Goal: Navigation & Orientation: Find specific page/section

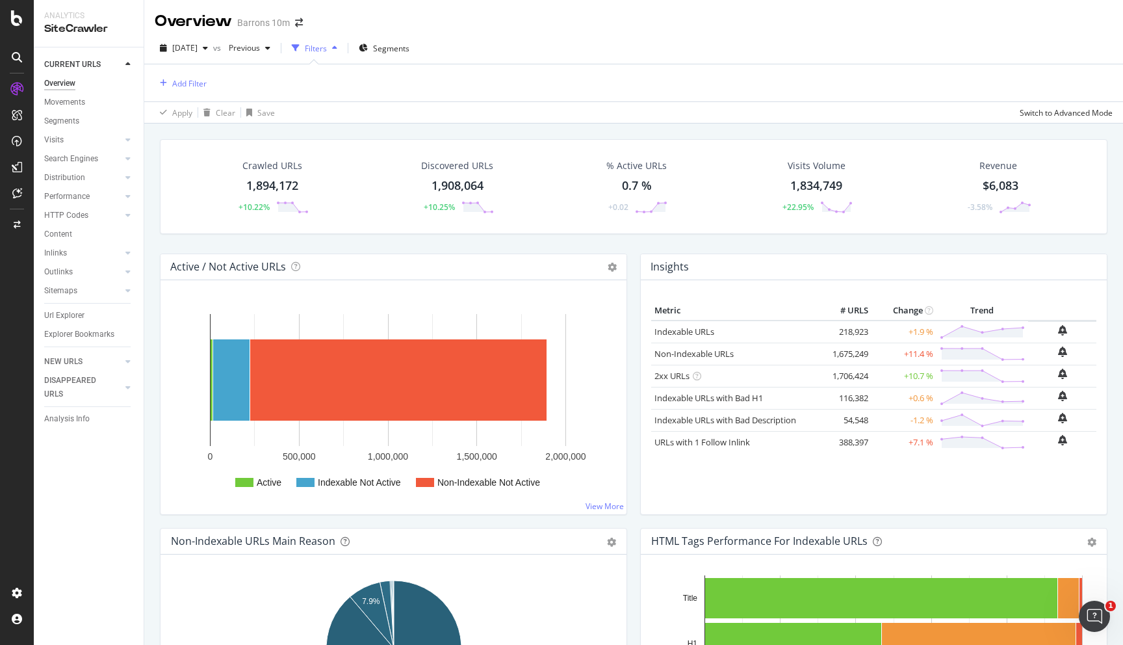
click at [287, 17] on div "Barrons 10m" at bounding box center [263, 22] width 53 height 13
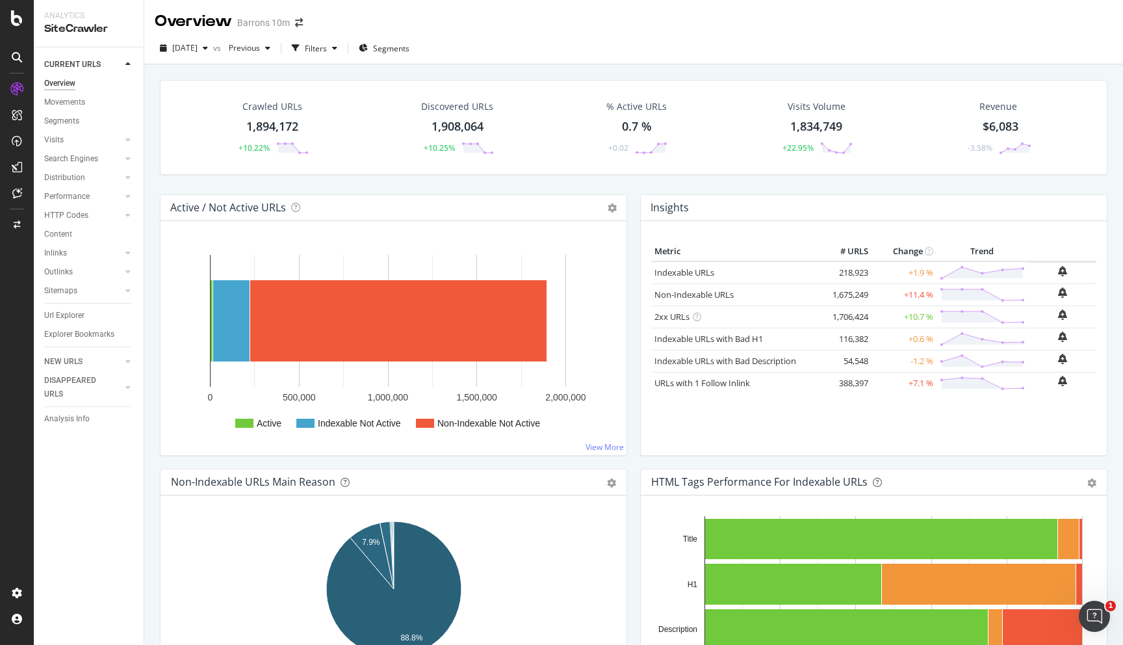
click at [301, 16] on div "Overview Barrons 10m" at bounding box center [235, 21] width 161 height 22
click at [300, 21] on icon "arrow-right-arrow-left" at bounding box center [299, 22] width 8 height 9
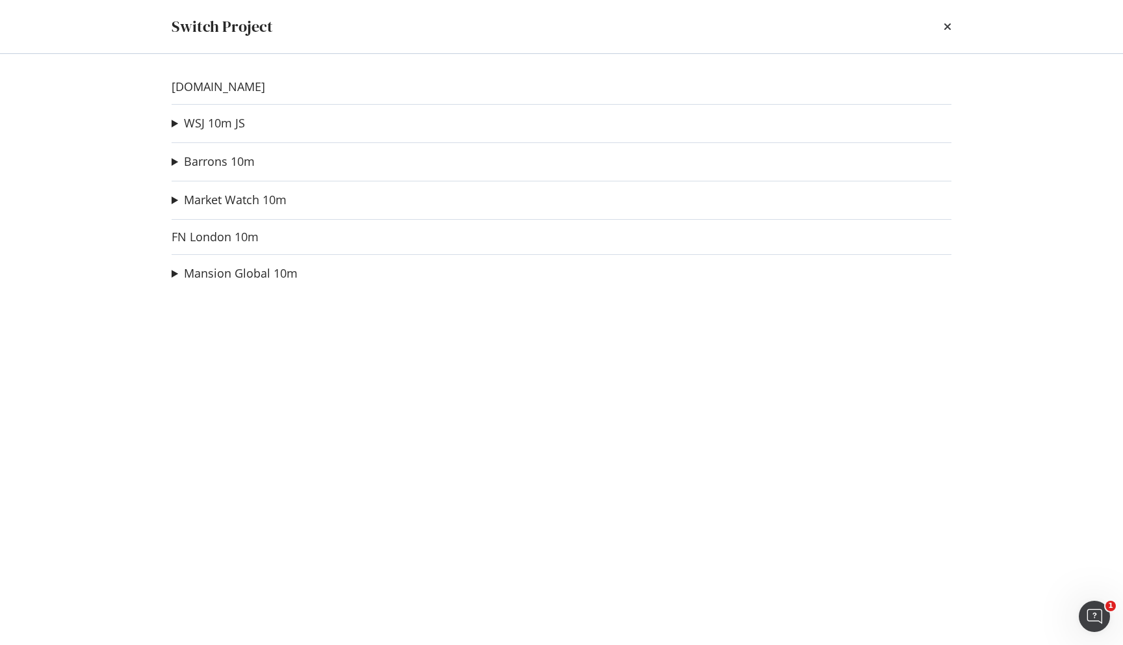
click at [179, 160] on summary "Barrons 10m" at bounding box center [213, 161] width 83 height 17
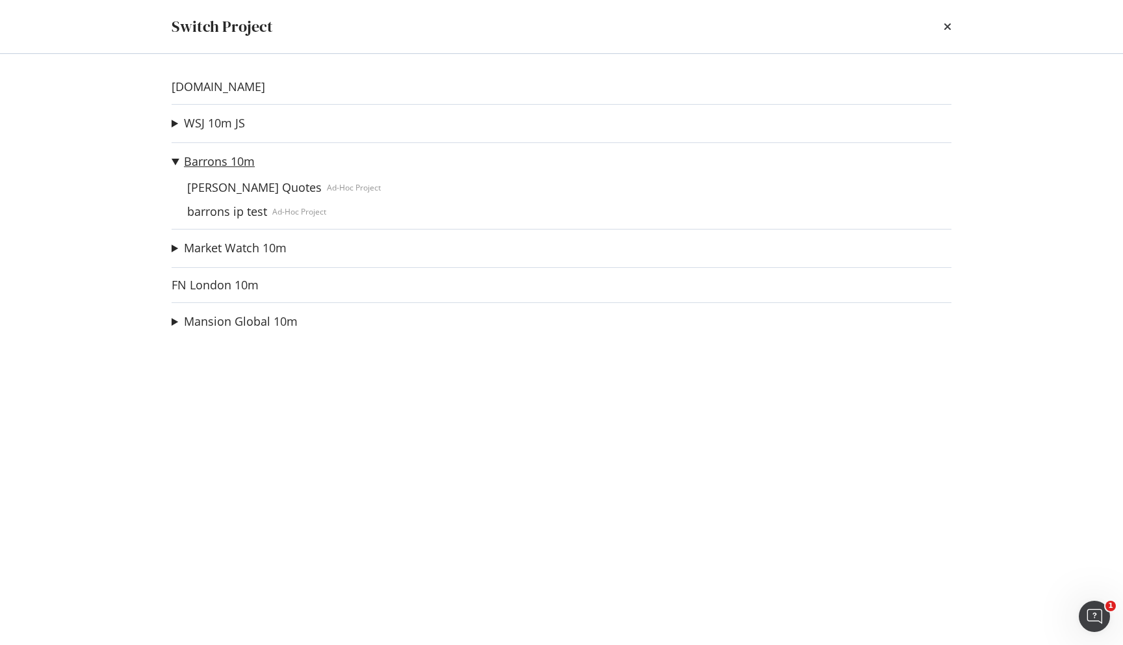
click at [203, 161] on link "Barrons 10m" at bounding box center [219, 162] width 71 height 14
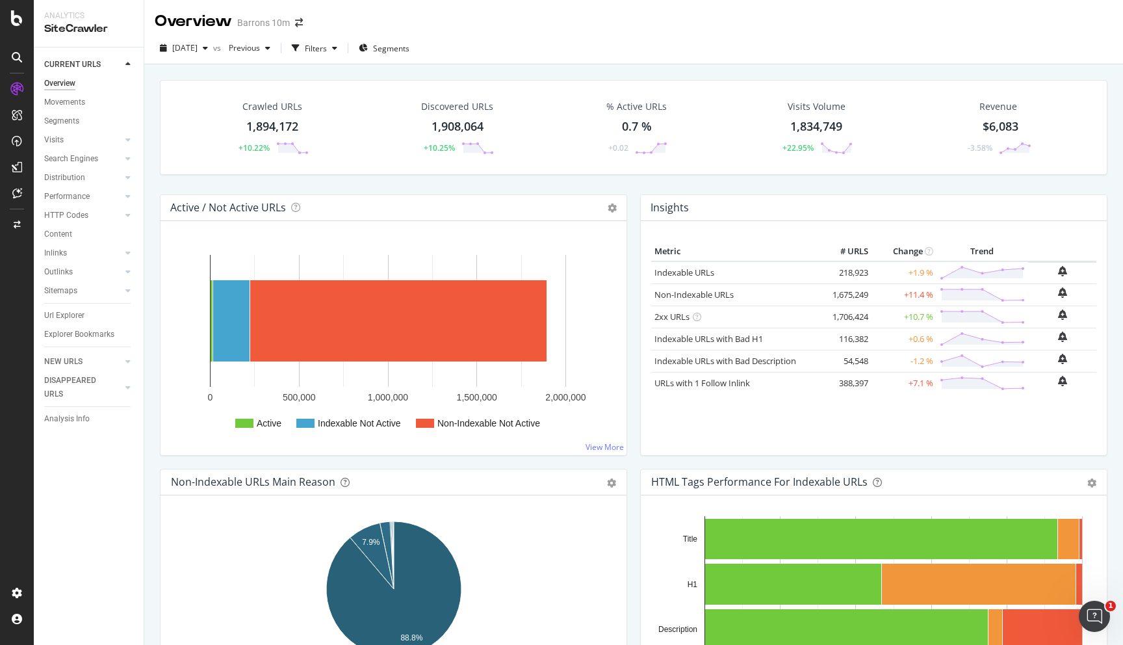
click at [264, 25] on div "Barrons 10m" at bounding box center [263, 22] width 53 height 13
click at [290, 23] on span at bounding box center [299, 22] width 18 height 9
click at [295, 23] on icon "arrow-right-arrow-left" at bounding box center [299, 22] width 8 height 9
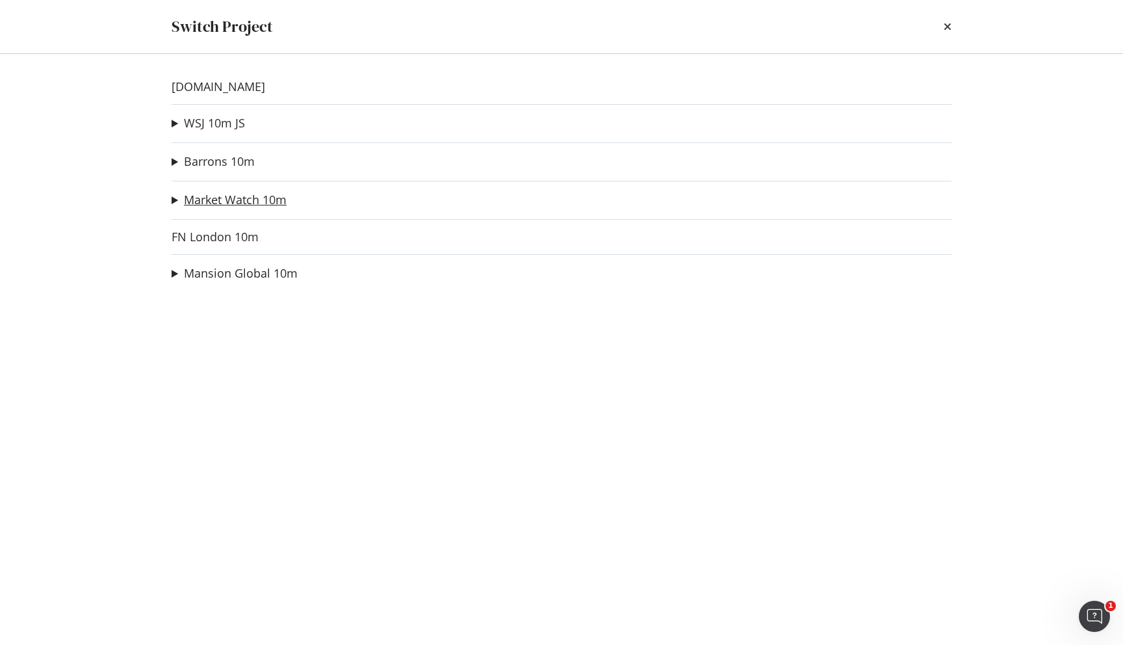
click at [229, 196] on link "Market Watch 10m" at bounding box center [235, 200] width 103 height 14
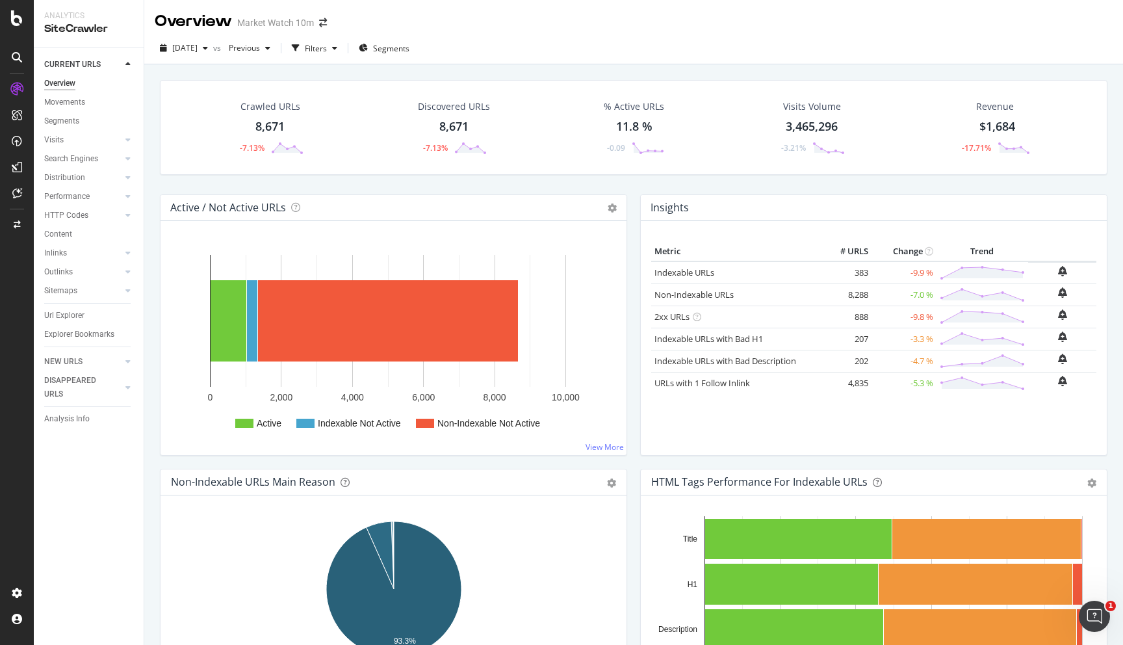
click at [279, 130] on div "8,671" at bounding box center [269, 126] width 29 height 17
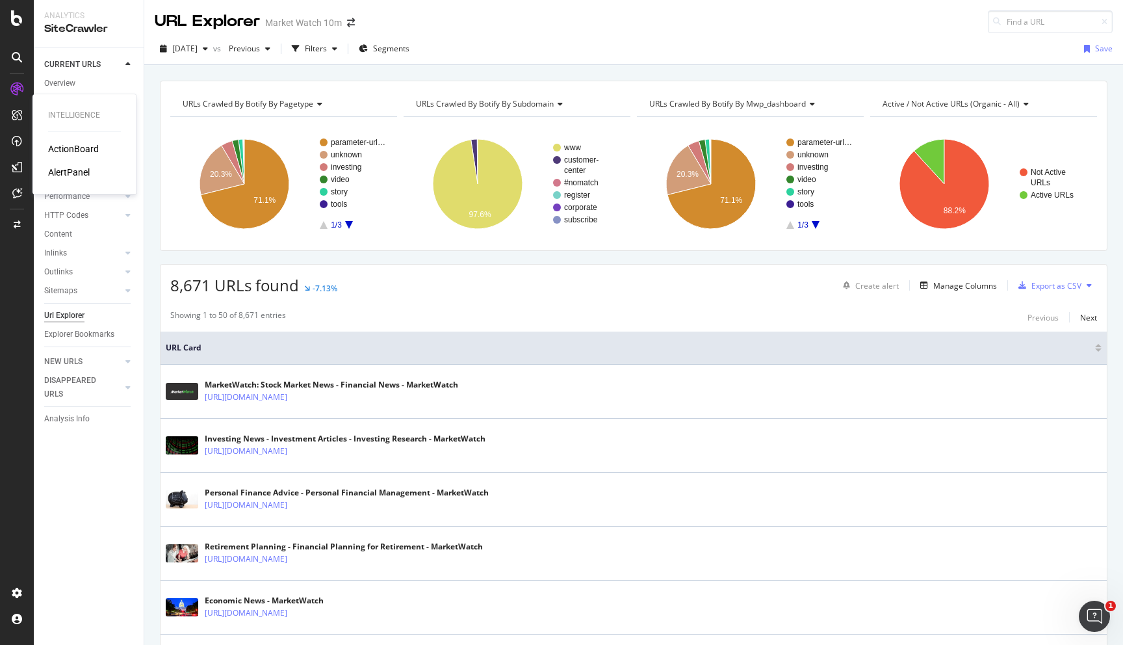
click at [59, 123] on div "Intelligence ActionBoard AlertPanel" at bounding box center [85, 144] width 94 height 95
click at [56, 122] on div "Overview" at bounding box center [66, 122] width 37 height 13
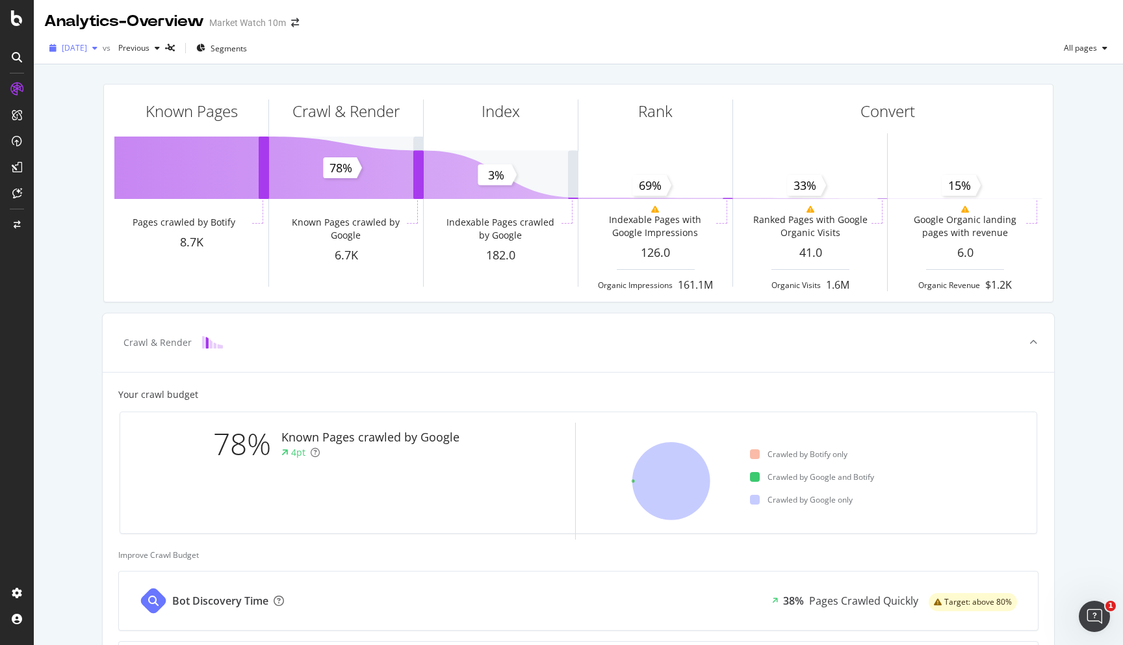
click at [87, 51] on span "[DATE]" at bounding box center [74, 47] width 25 height 11
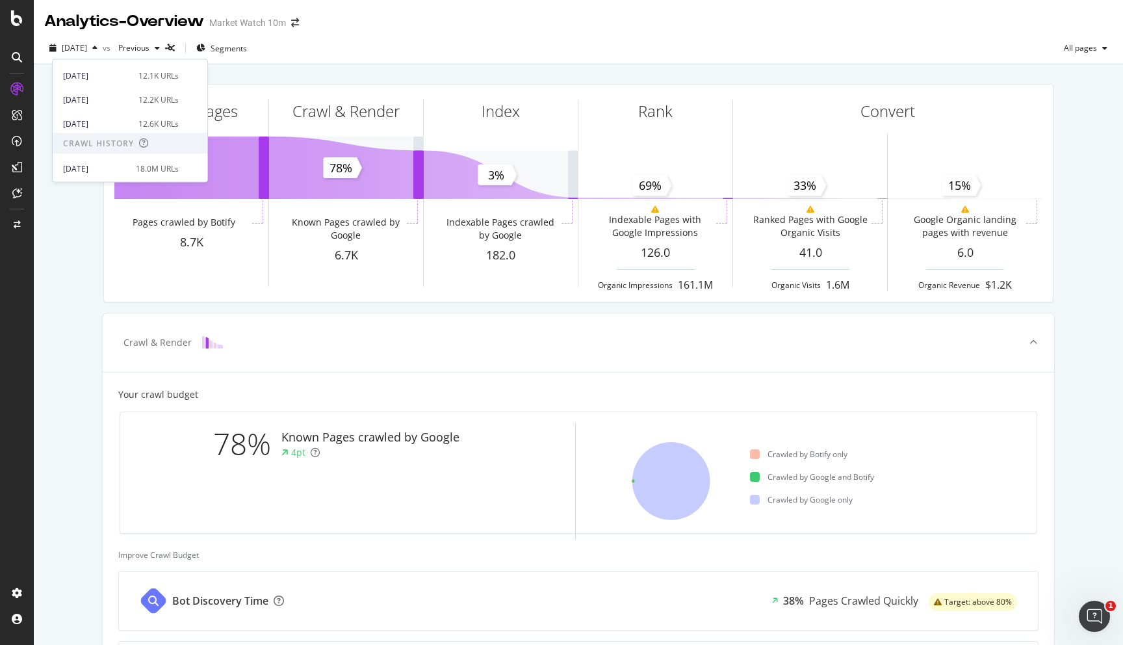
scroll to position [214, 0]
click at [136, 144] on div "18.0M URLs" at bounding box center [157, 142] width 43 height 12
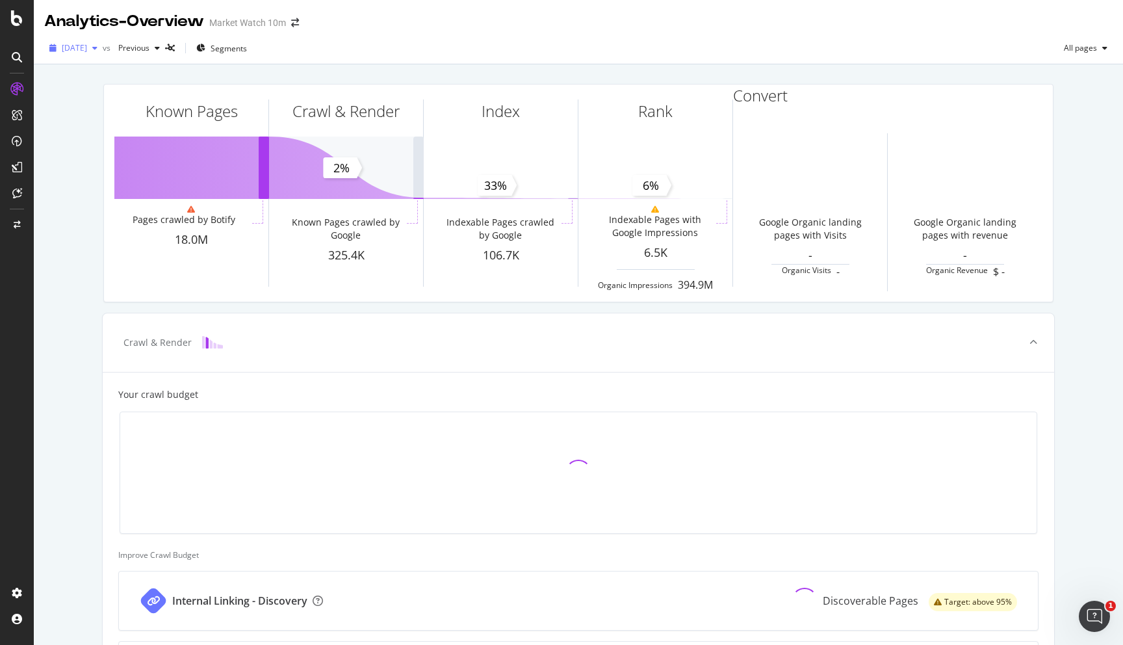
click at [87, 48] on span "[DATE]" at bounding box center [74, 47] width 25 height 11
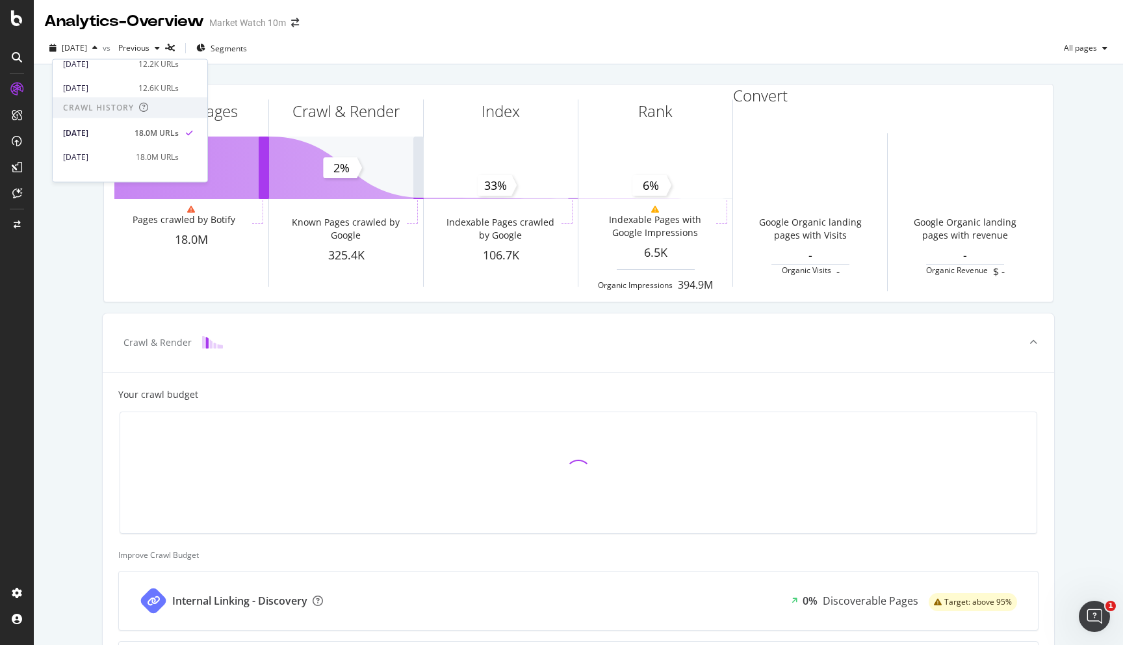
scroll to position [222, 0]
click at [119, 93] on div "[DATE]" at bounding box center [97, 89] width 68 height 12
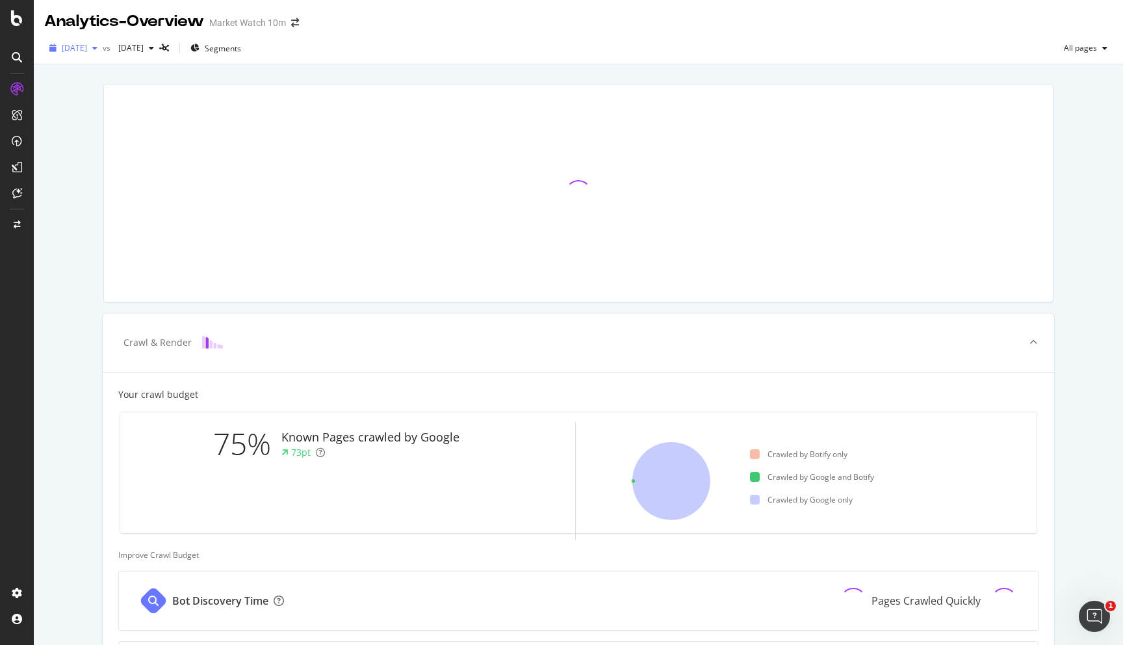
click at [84, 47] on span "[DATE]" at bounding box center [74, 47] width 25 height 11
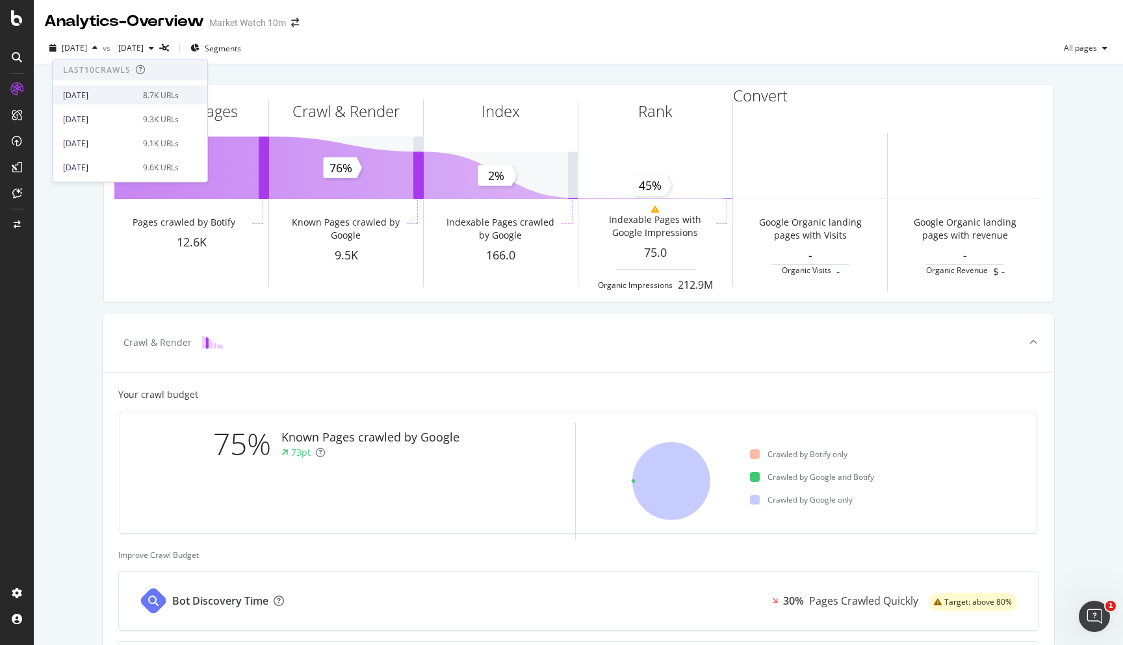
click at [106, 101] on div "[DATE] 8.7K URLs" at bounding box center [130, 95] width 155 height 19
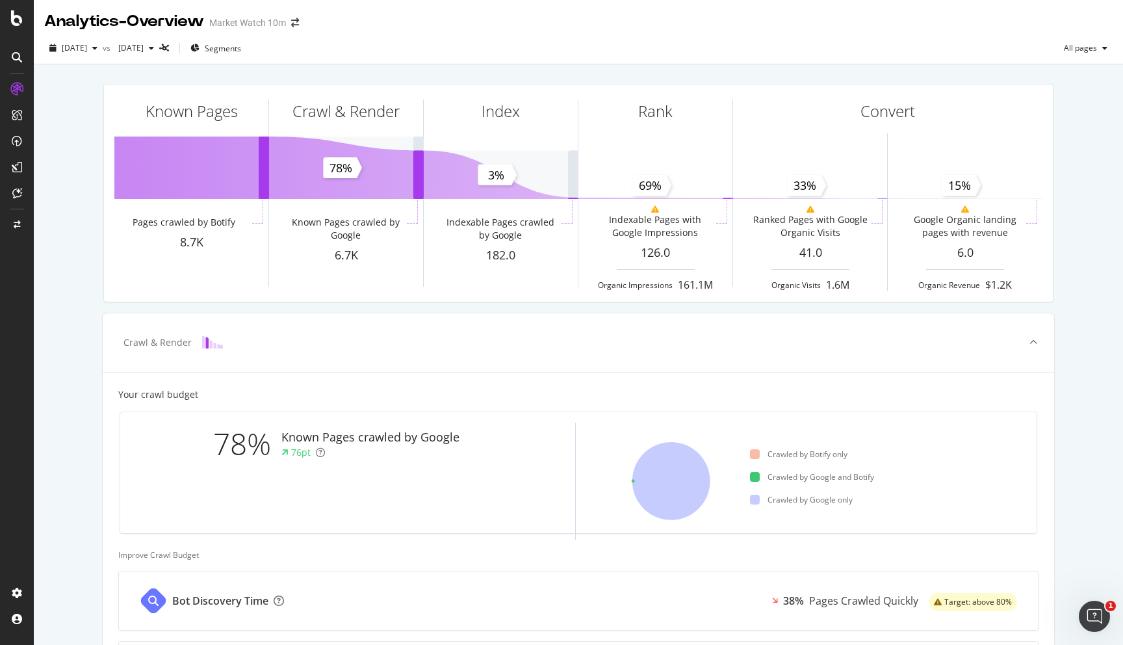
click at [259, 22] on div "Market Watch 10m" at bounding box center [247, 22] width 77 height 13
click at [299, 20] on icon "arrow-right-arrow-left" at bounding box center [295, 22] width 8 height 9
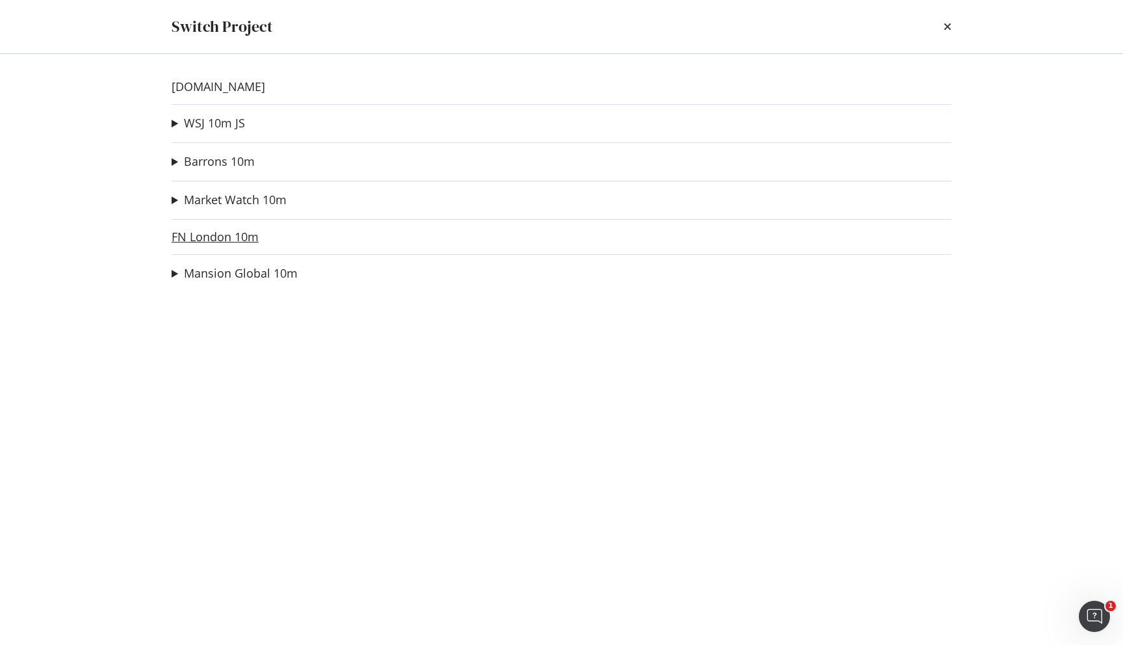
click at [190, 242] on link "FN London 10m" at bounding box center [215, 237] width 87 height 14
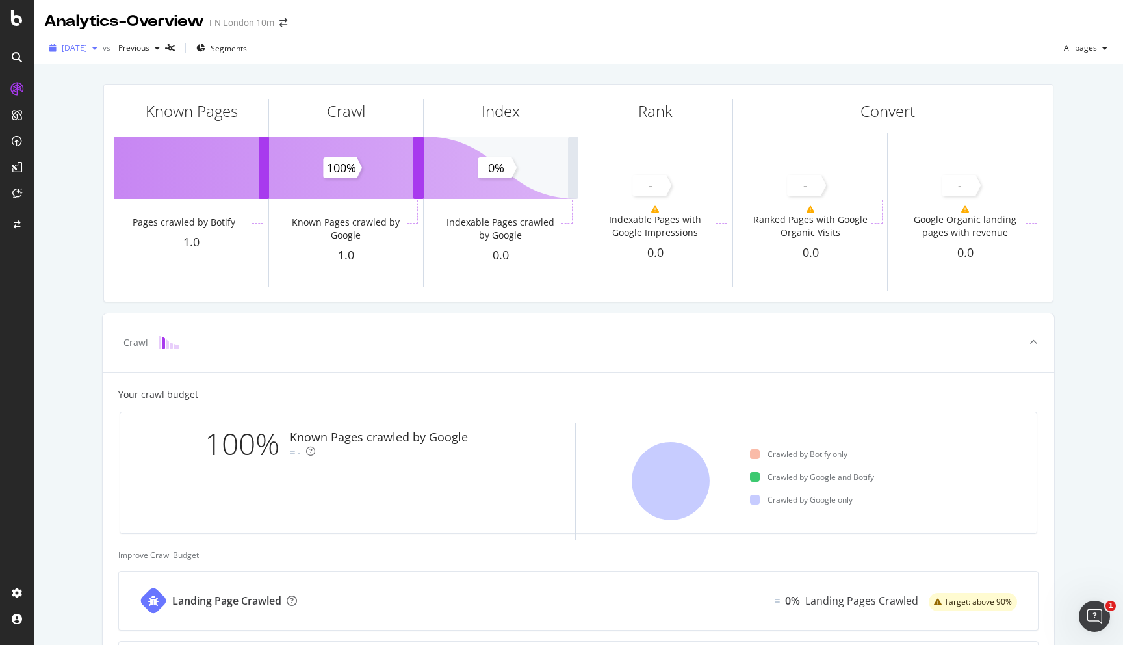
click at [77, 49] on span "[DATE]" at bounding box center [74, 47] width 25 height 11
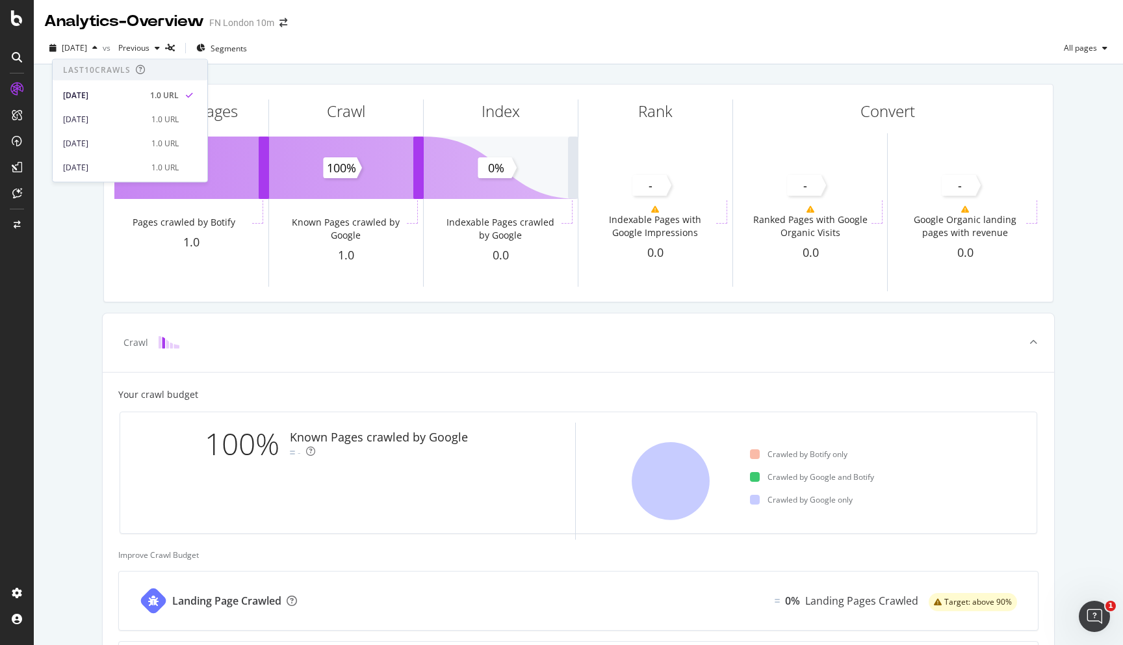
click at [81, 238] on div "Known Pages Pages crawled by Botify 1.0 Crawl Known Pages crawled by Google 1.0…" at bounding box center [578, 536] width 1089 height 945
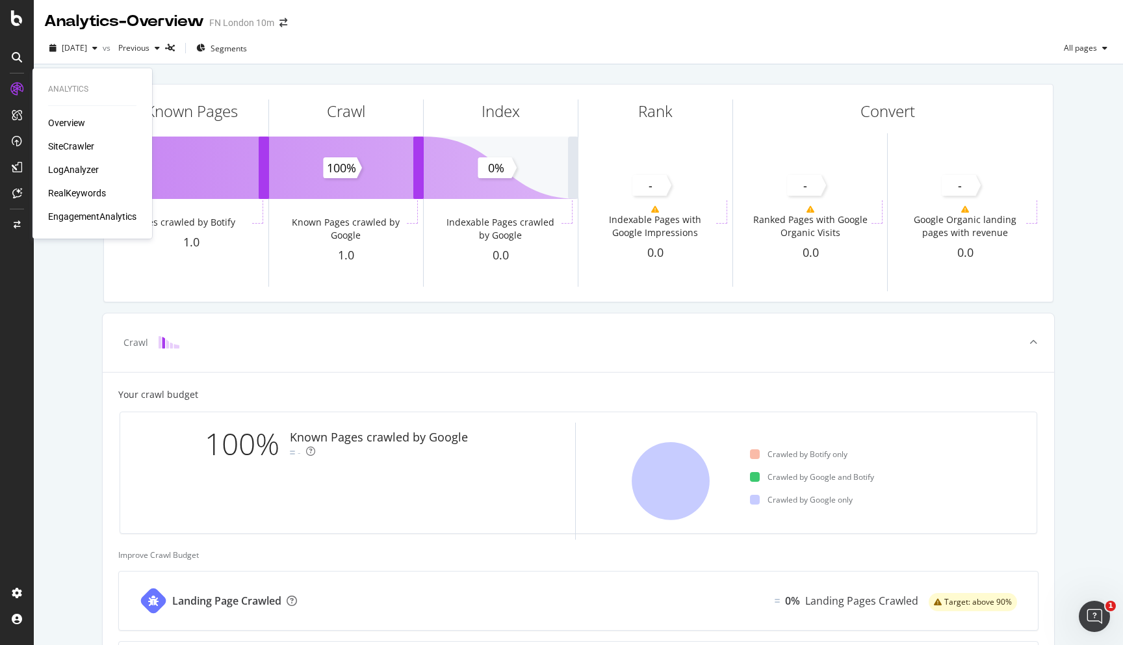
click at [57, 166] on div "LogAnalyzer" at bounding box center [73, 169] width 51 height 13
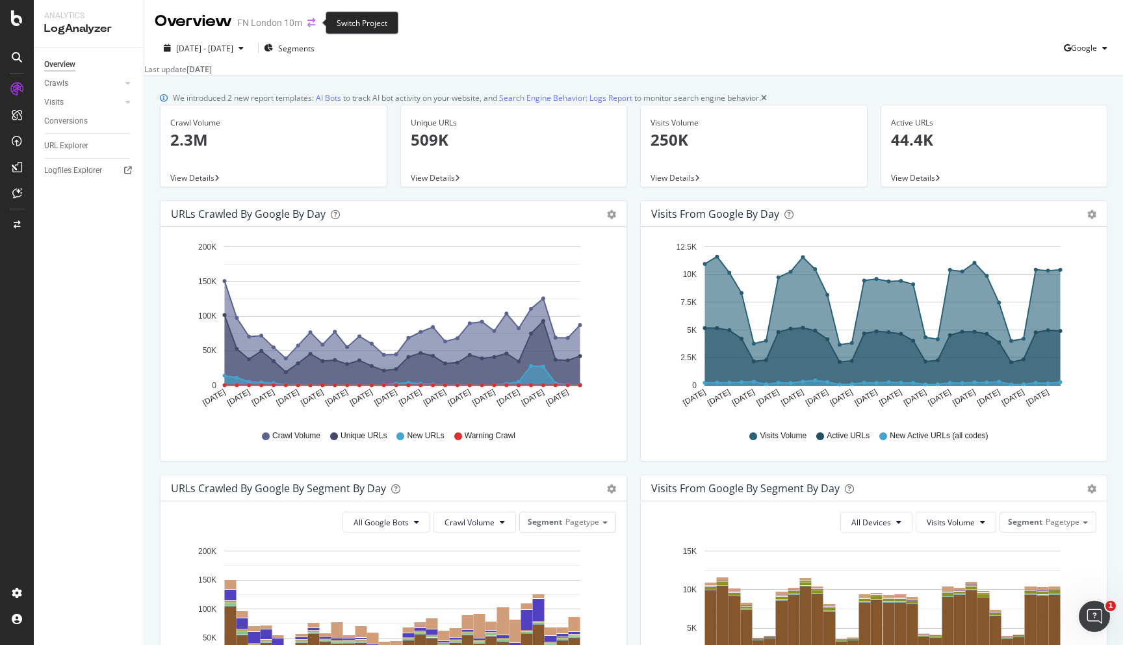
click at [313, 18] on icon "arrow-right-arrow-left" at bounding box center [311, 22] width 8 height 9
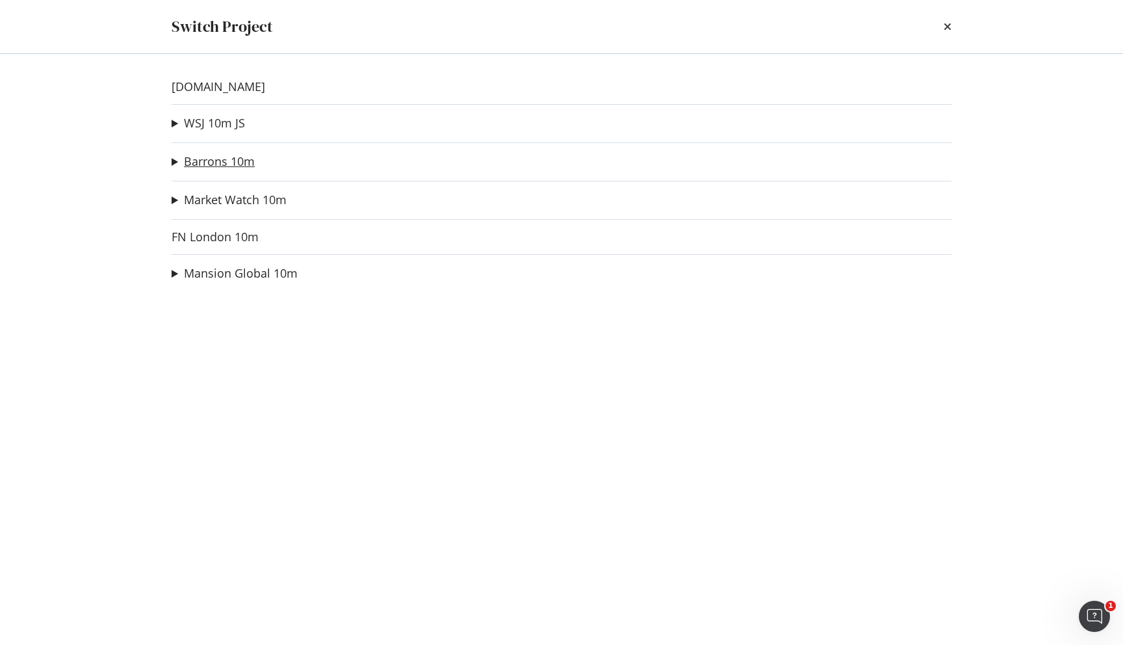
click at [200, 162] on link "Barrons 10m" at bounding box center [219, 162] width 71 height 14
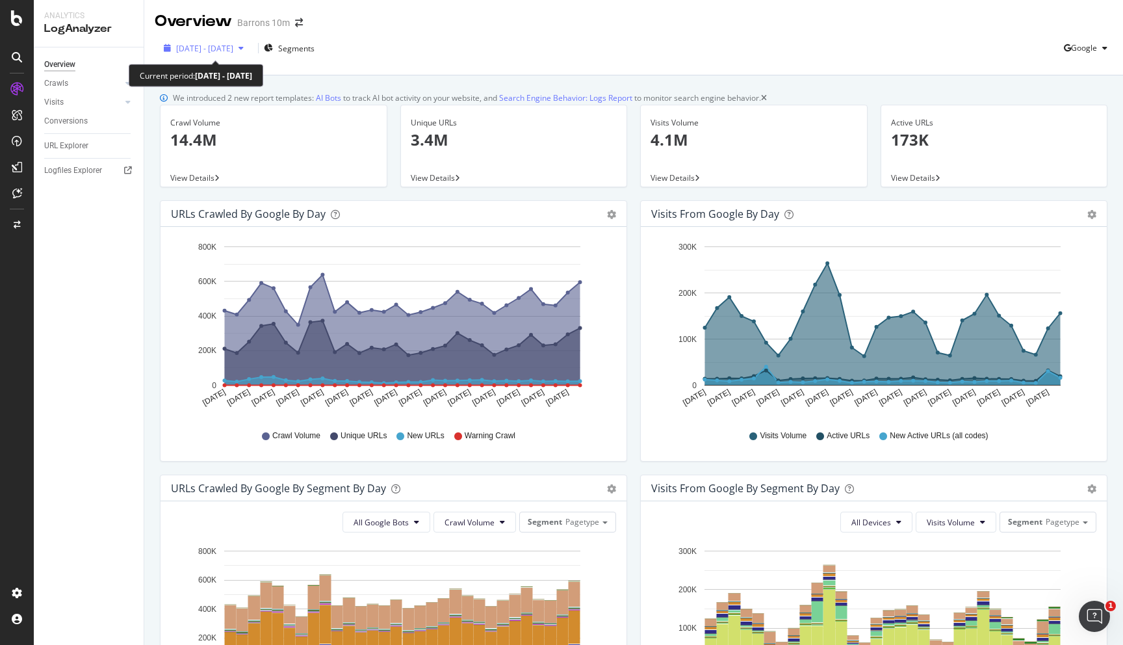
click at [220, 51] on span "[DATE] - [DATE]" at bounding box center [204, 48] width 57 height 11
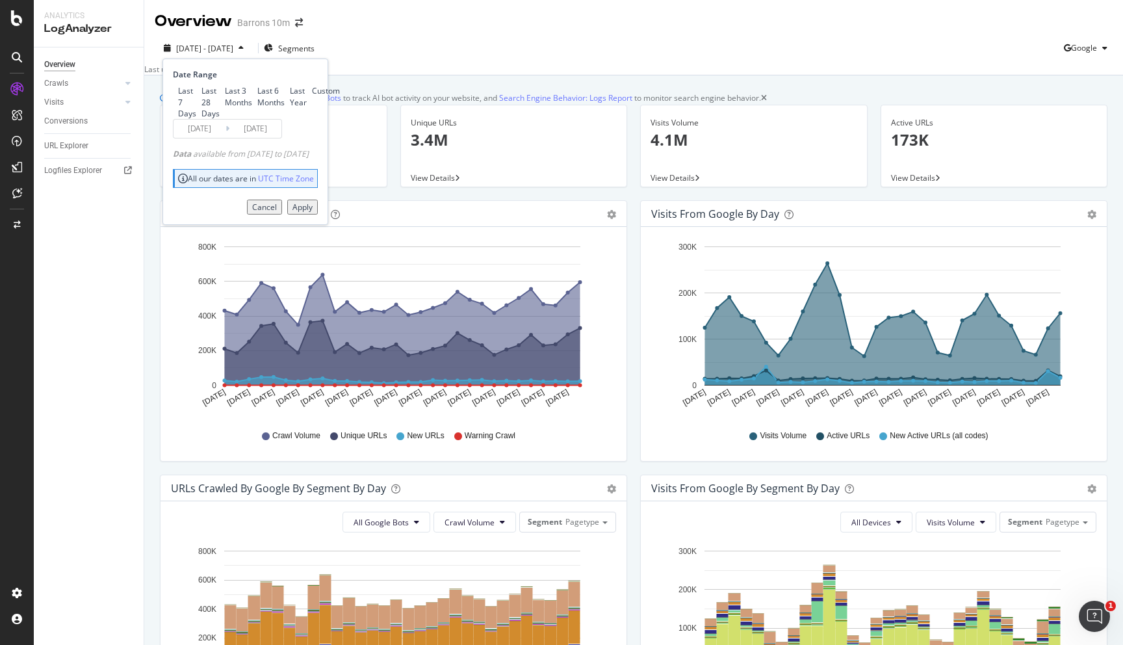
click at [139, 111] on div "Visits" at bounding box center [93, 102] width 99 height 19
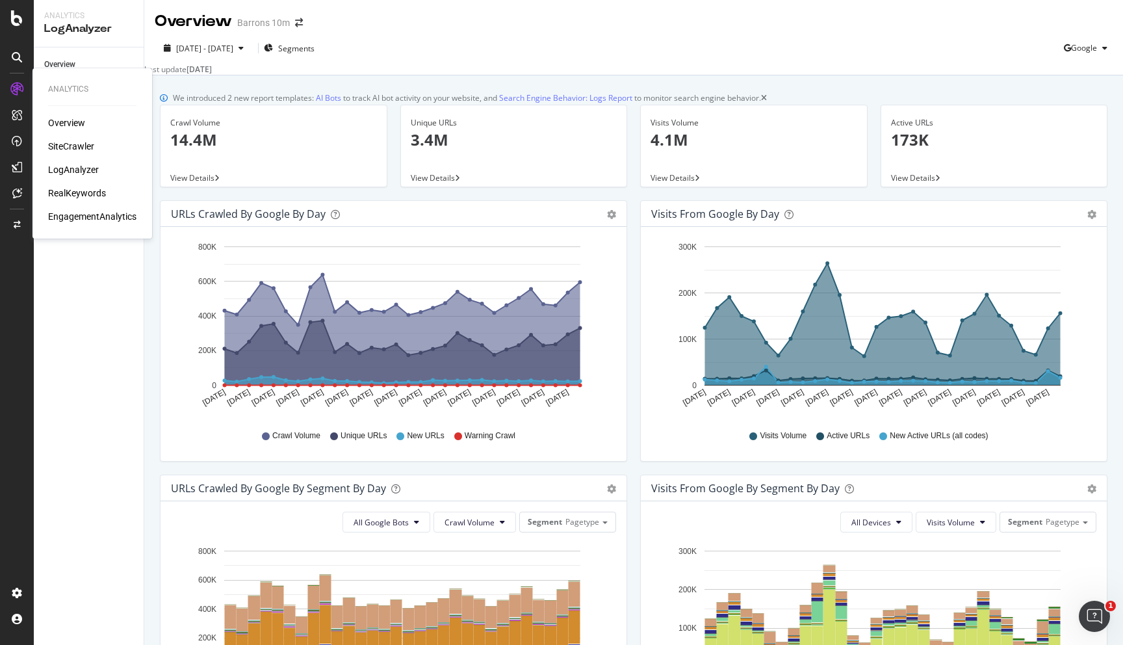
click at [57, 122] on div "Overview" at bounding box center [66, 122] width 37 height 13
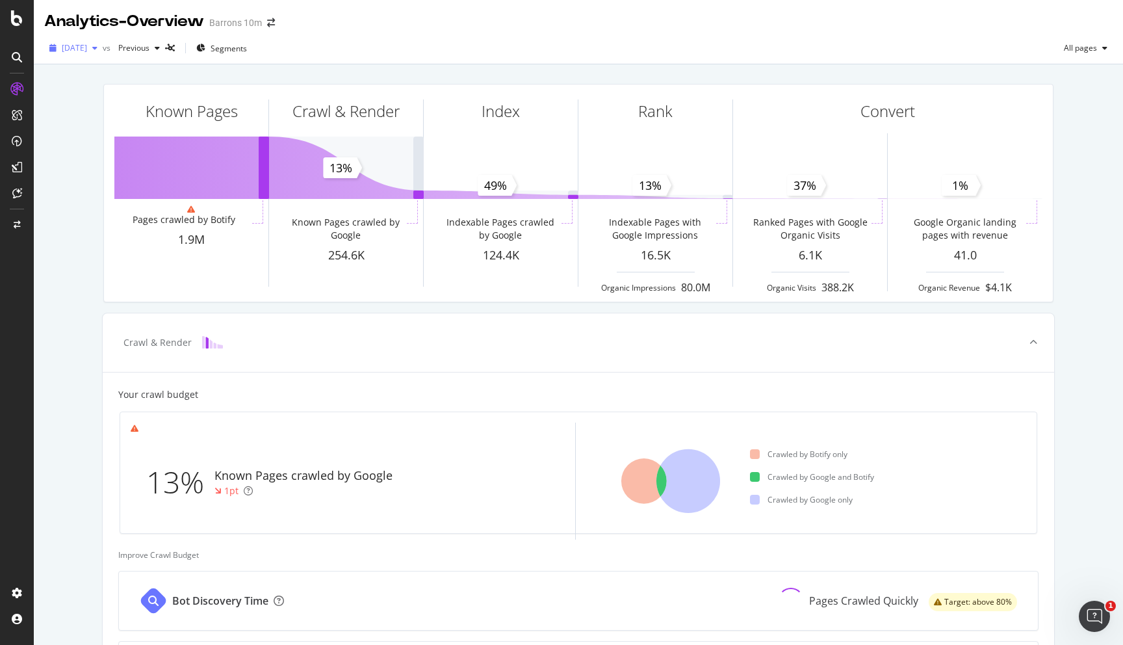
click at [87, 49] on span "[DATE]" at bounding box center [74, 47] width 25 height 11
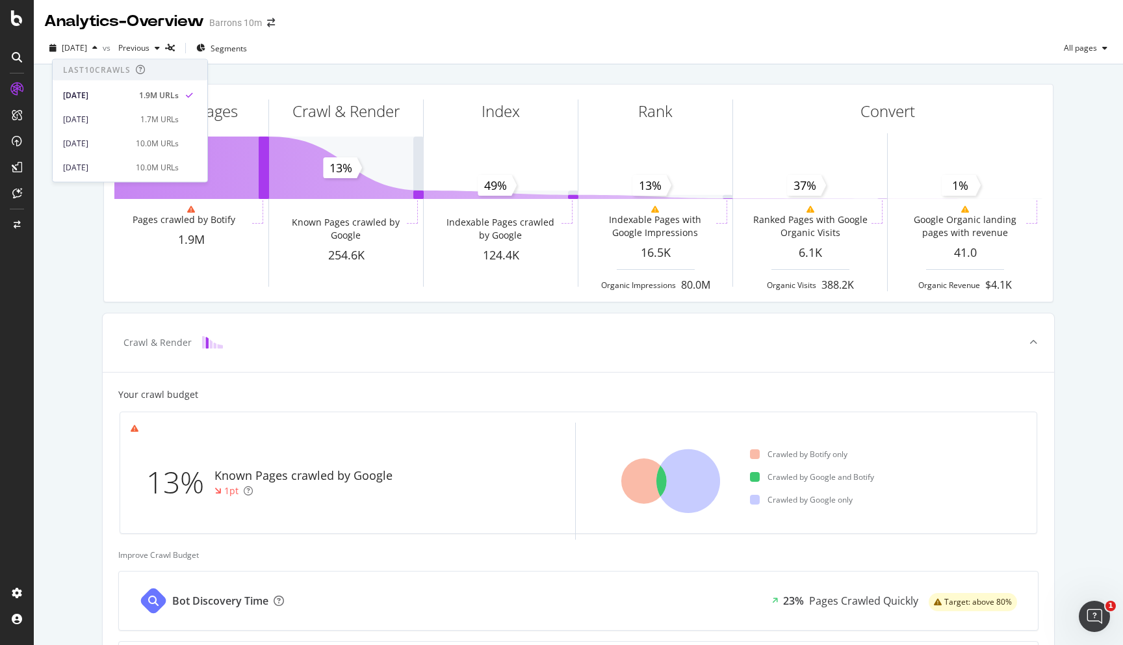
click at [73, 277] on div "Known Pages Pages crawled by Botify 1.9M Crawl & Render Known Pages crawled by …" at bounding box center [578, 536] width 1089 height 945
